Goal: Task Accomplishment & Management: Use online tool/utility

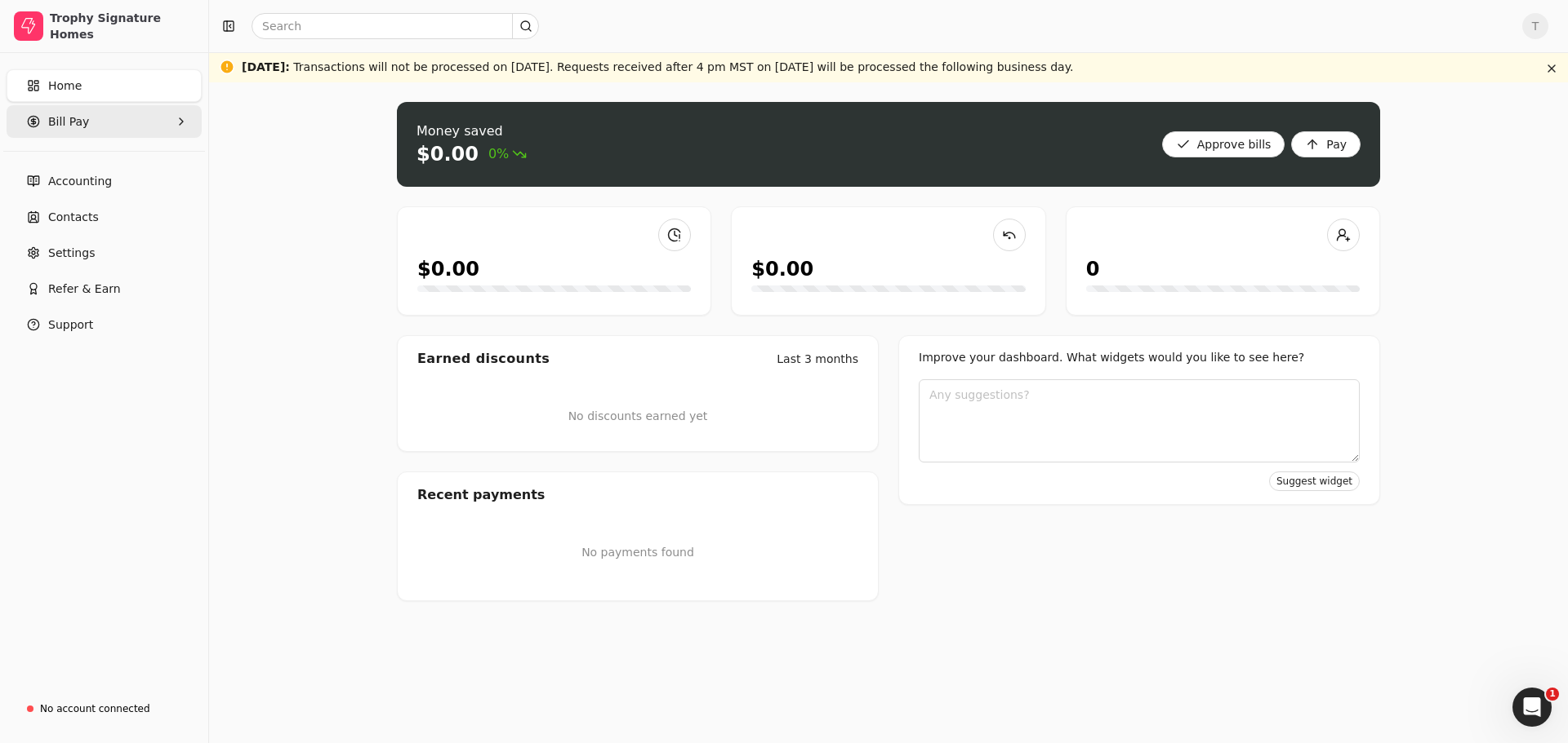
click at [116, 130] on Pay "Bill Pay" at bounding box center [104, 121] width 195 height 32
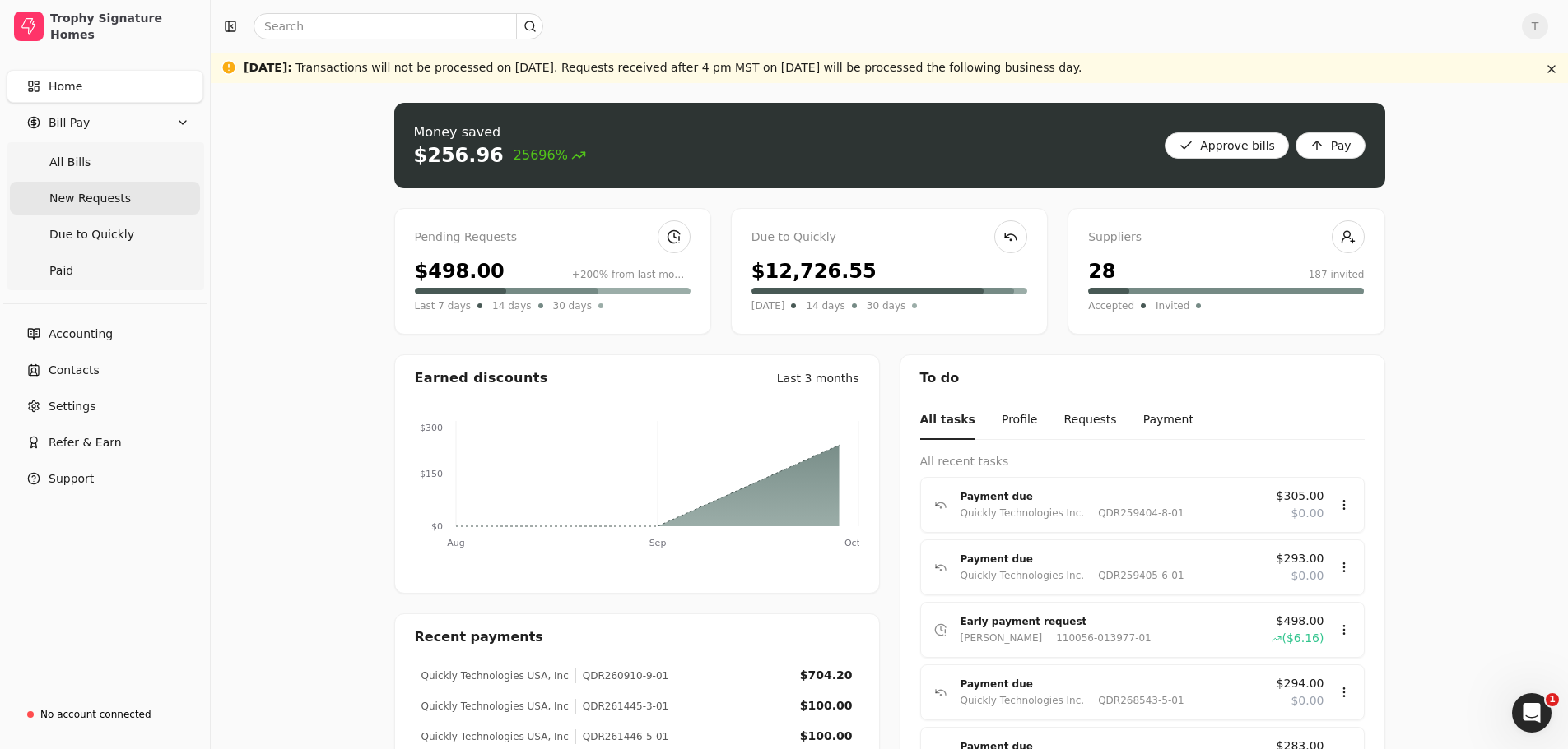
click at [115, 199] on span "New Requests" at bounding box center [90, 199] width 82 height 18
click at [104, 204] on span "New Requests" at bounding box center [90, 199] width 82 height 18
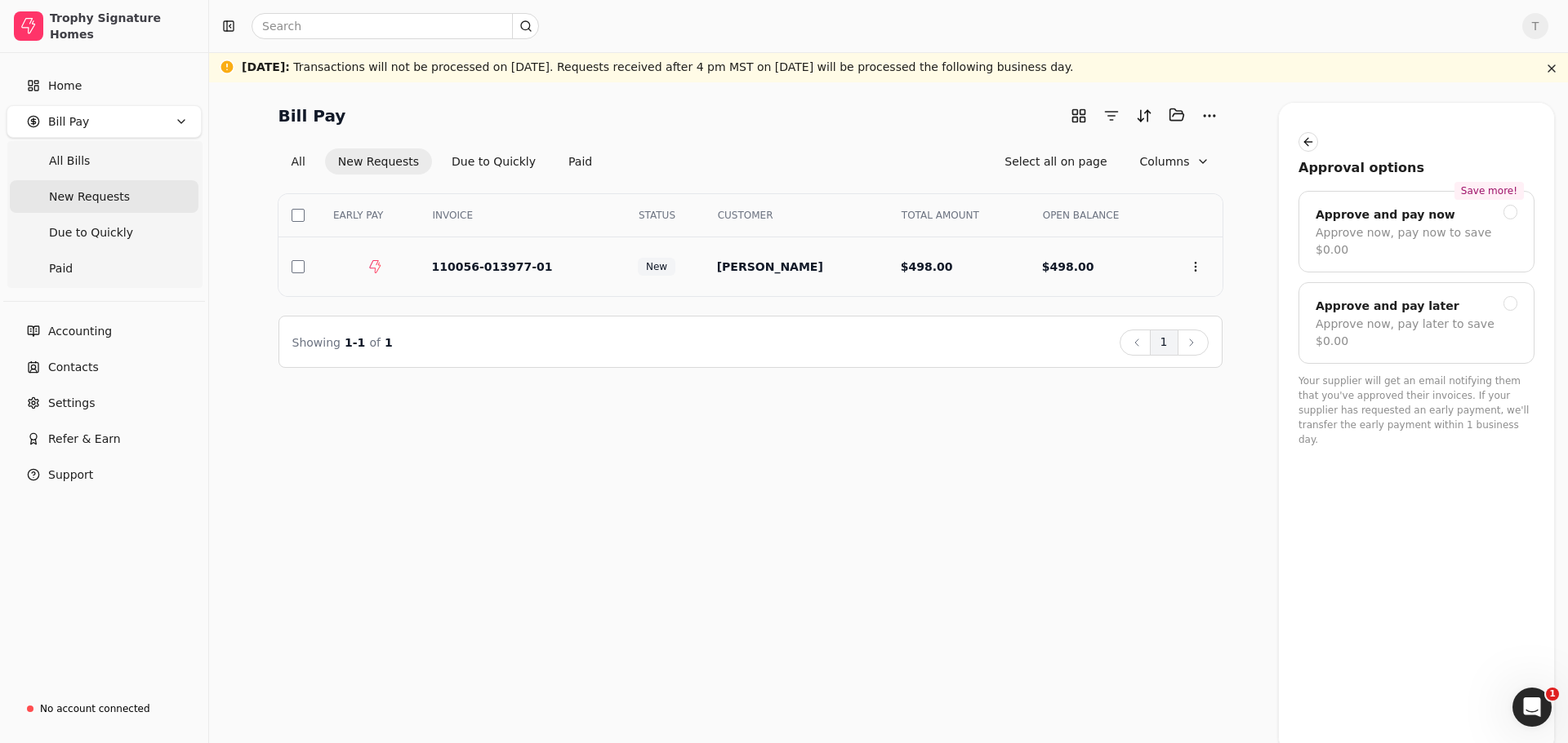
click at [300, 262] on button "button" at bounding box center [298, 266] width 13 height 13
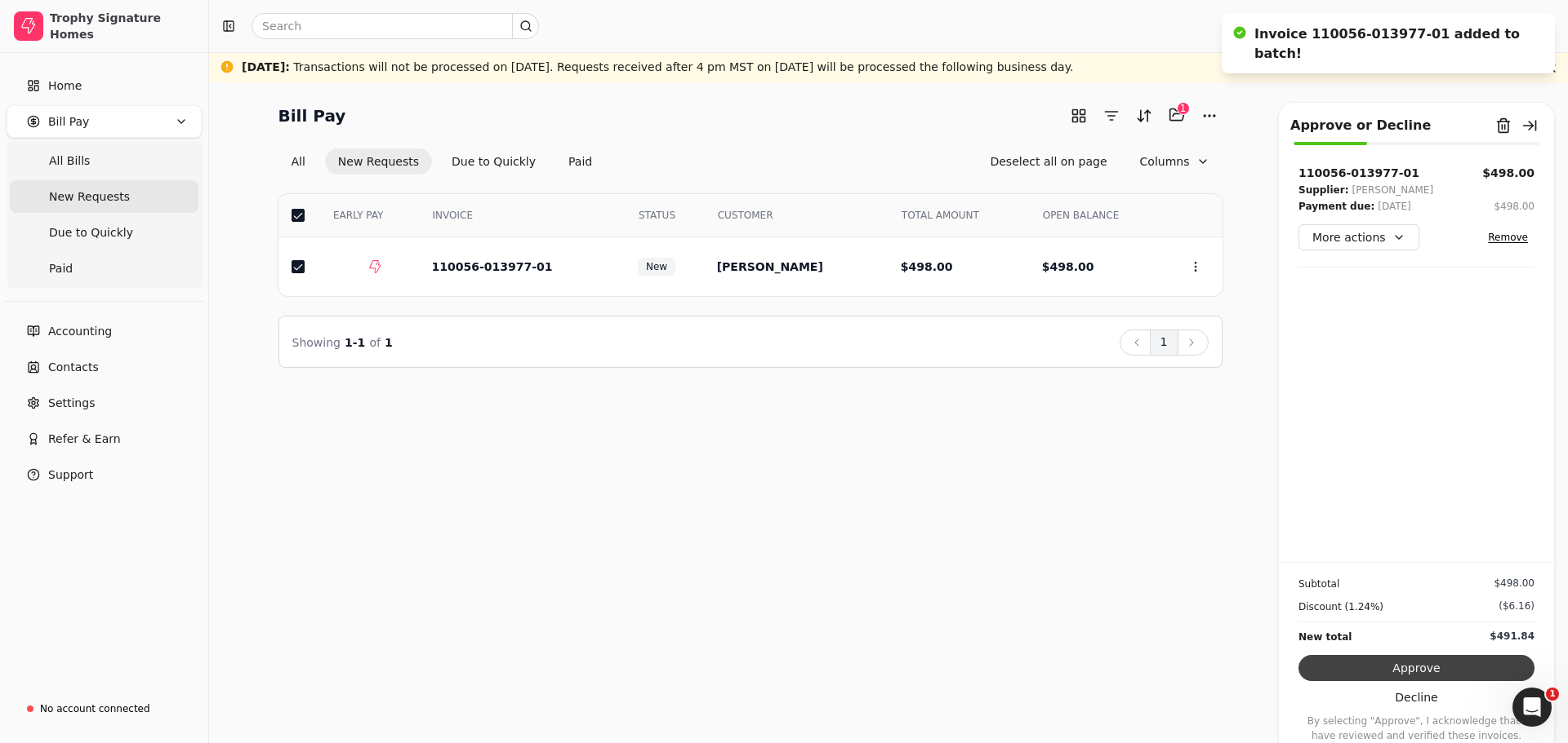
click at [1396, 666] on button "Approve" at bounding box center [1415, 668] width 236 height 26
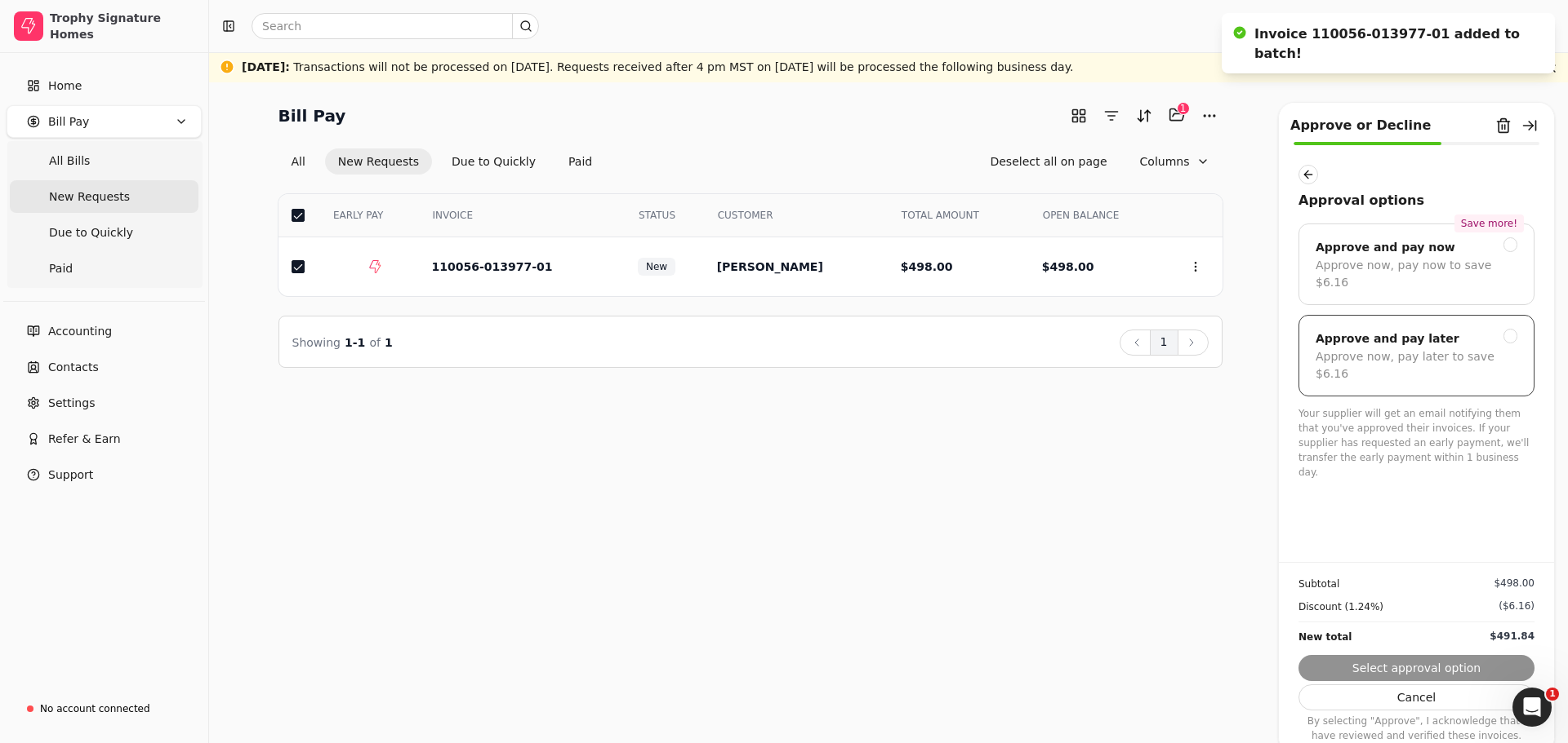
click at [1420, 357] on div "Approve and pay later Approve now, pay later to save $6.16" at bounding box center [1415, 355] width 236 height 81
click at [1448, 662] on button "Submit approval" at bounding box center [1415, 668] width 236 height 26
